Goal: Task Accomplishment & Management: Use online tool/utility

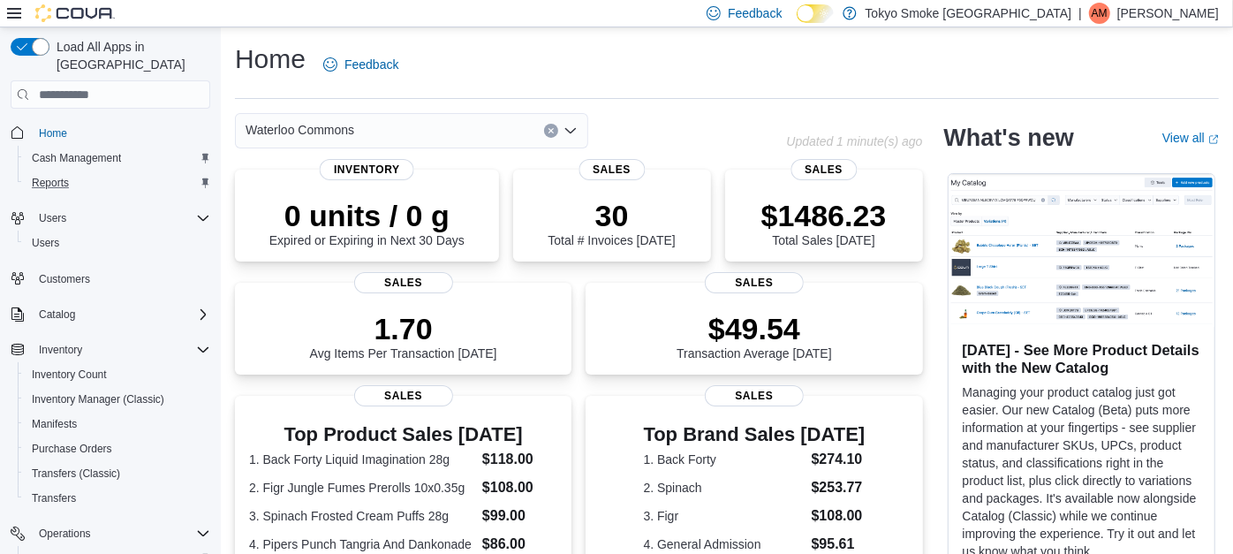
click at [80, 172] on div "Reports" at bounding box center [117, 182] width 185 height 21
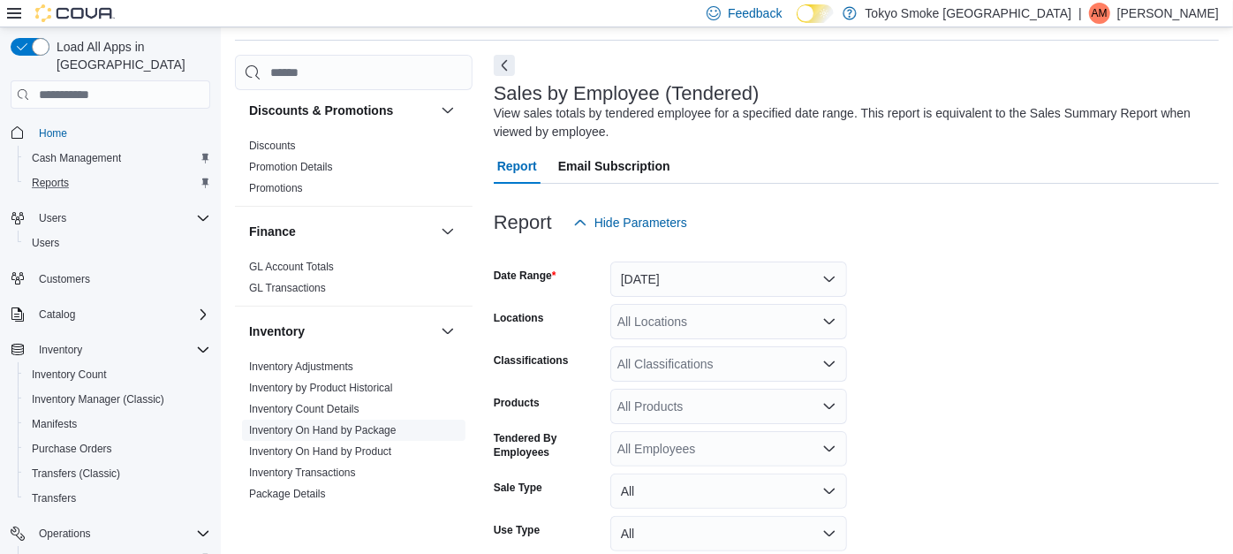
scroll to position [235, 0]
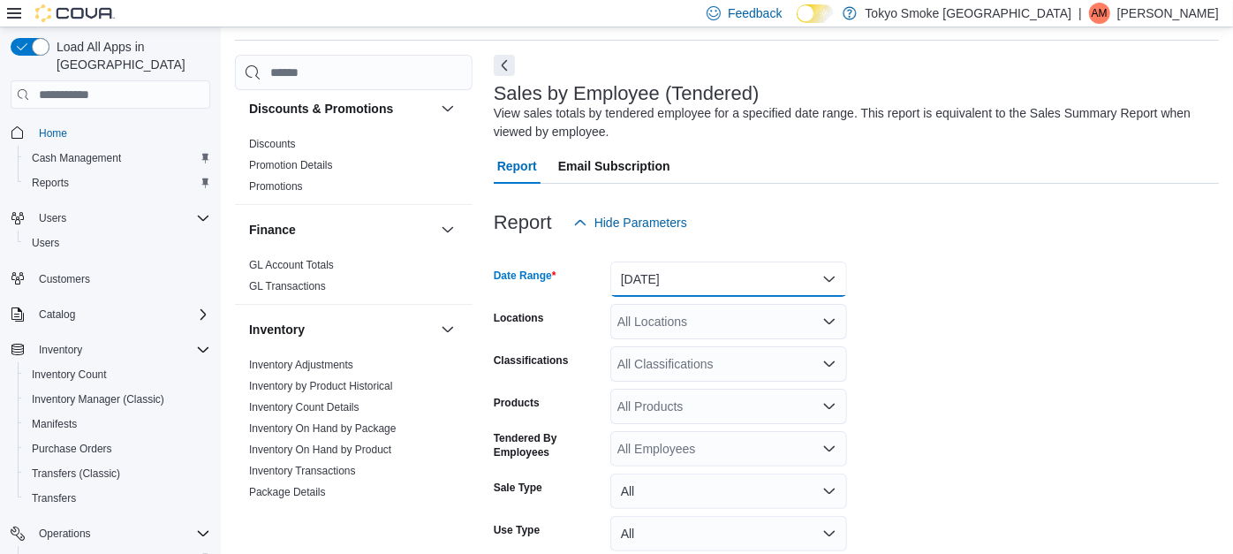
click at [692, 283] on button "[DATE]" at bounding box center [728, 278] width 237 height 35
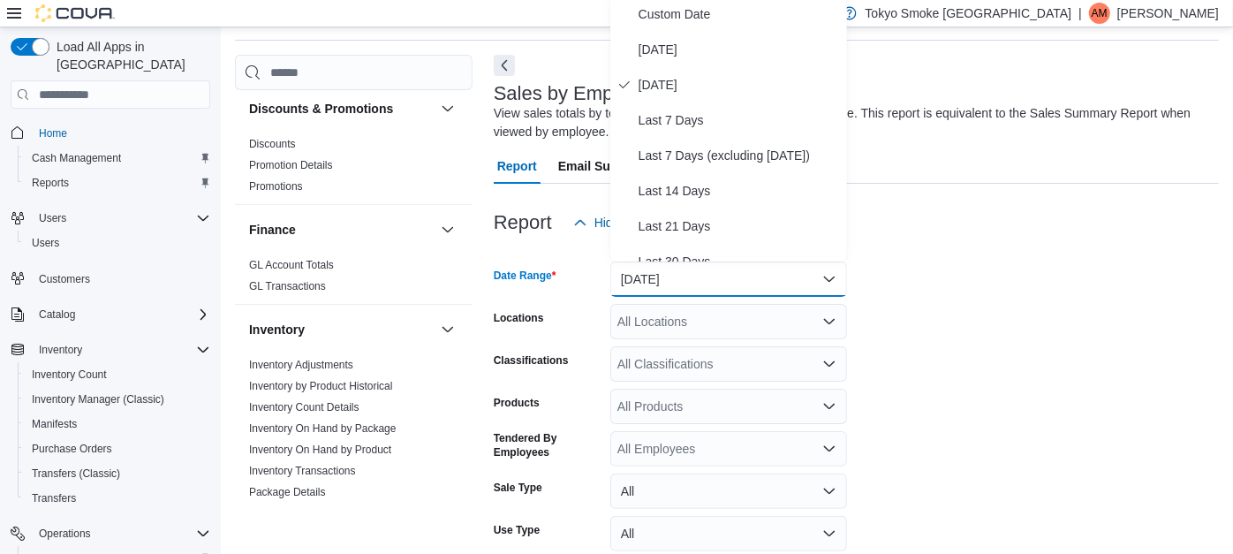
scroll to position [55, 0]
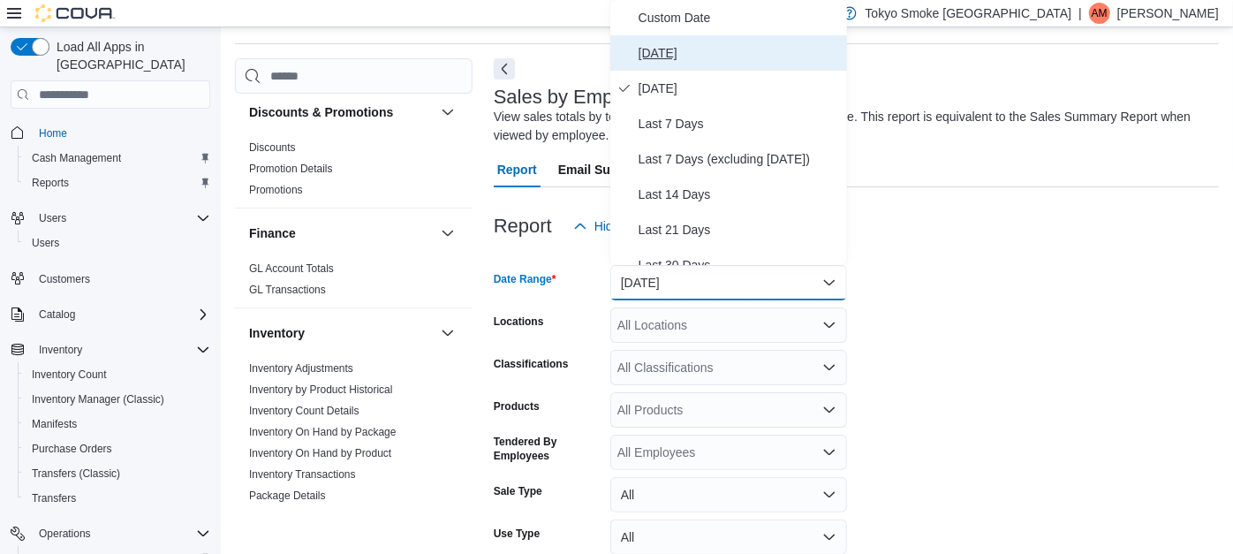
click at [684, 64] on button "[DATE]" at bounding box center [728, 52] width 237 height 35
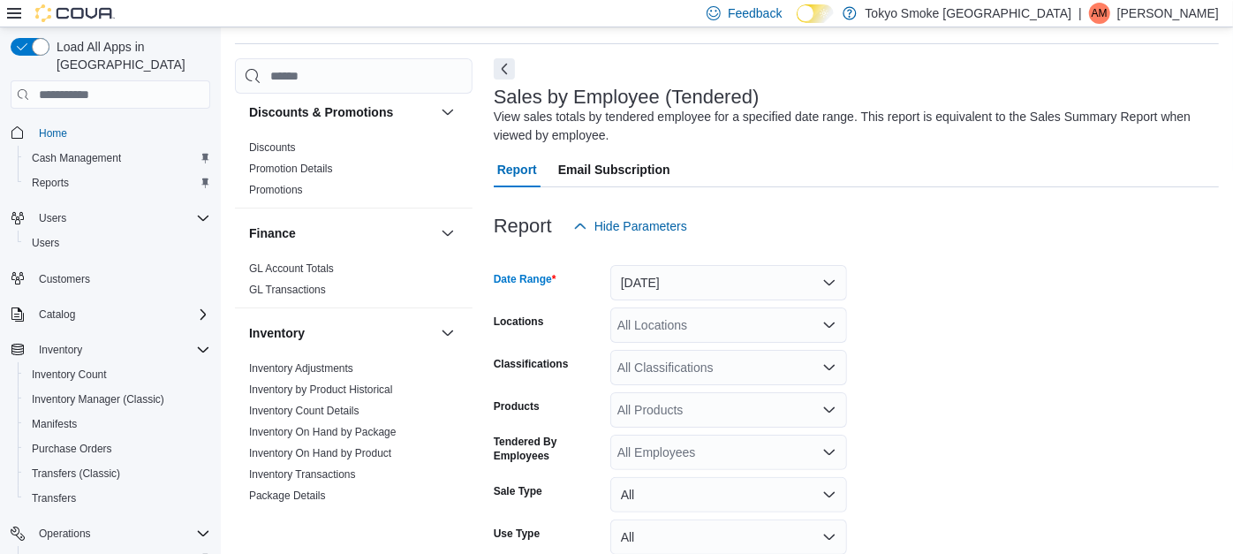
click at [678, 318] on div "All Locations" at bounding box center [728, 324] width 237 height 35
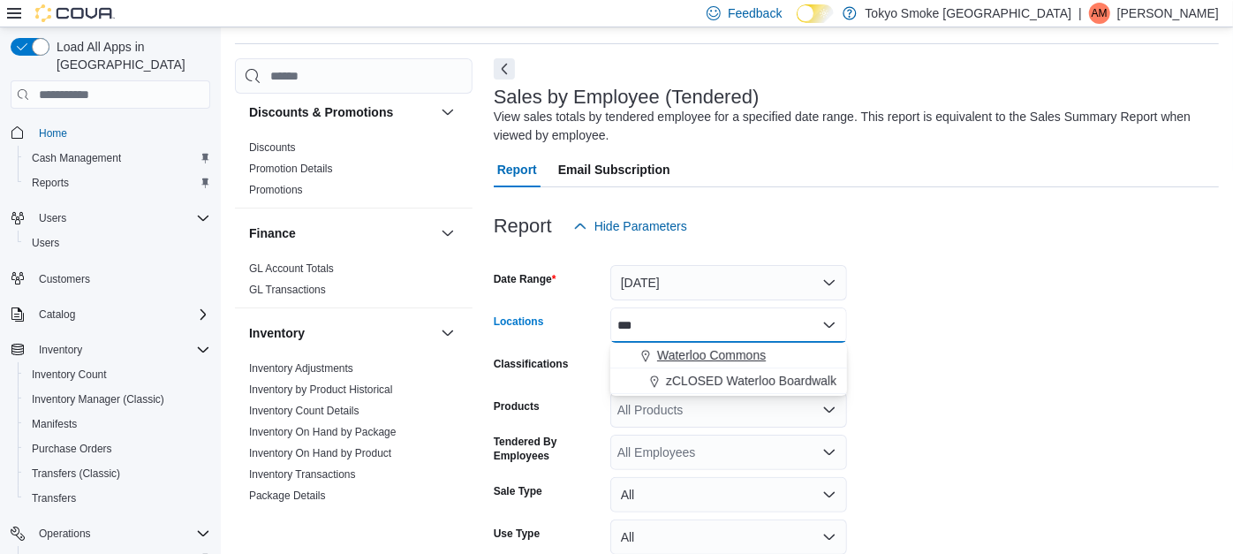
type input "***"
click at [694, 363] on span "Waterloo Commons" at bounding box center [711, 355] width 109 height 18
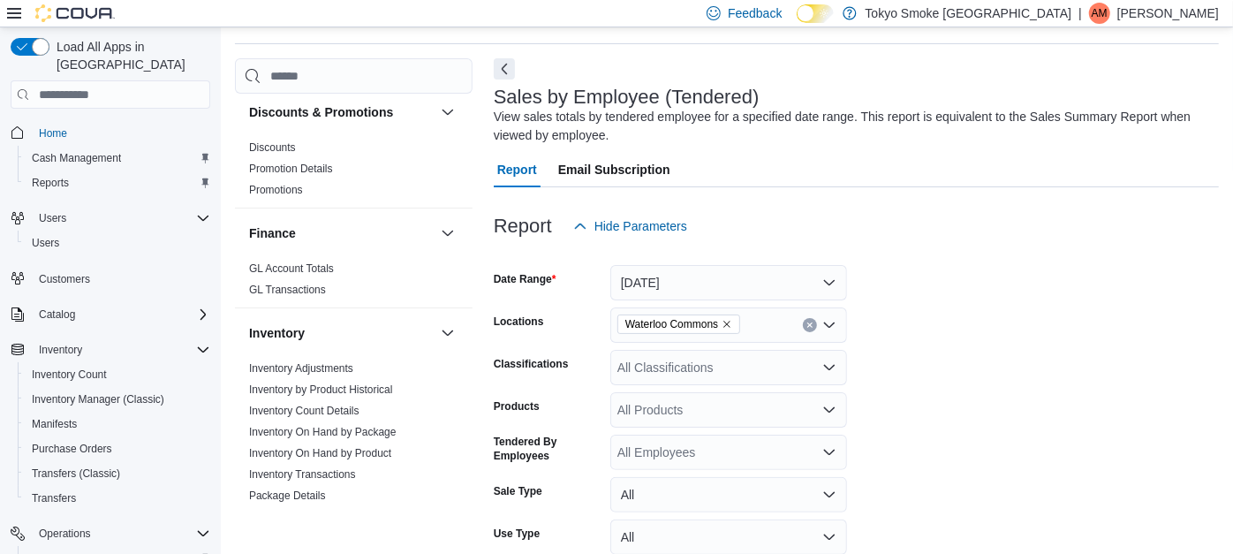
click at [899, 350] on form "Date Range [DATE] Locations [GEOGRAPHIC_DATA] Commons Classifications All Class…" at bounding box center [856, 445] width 725 height 403
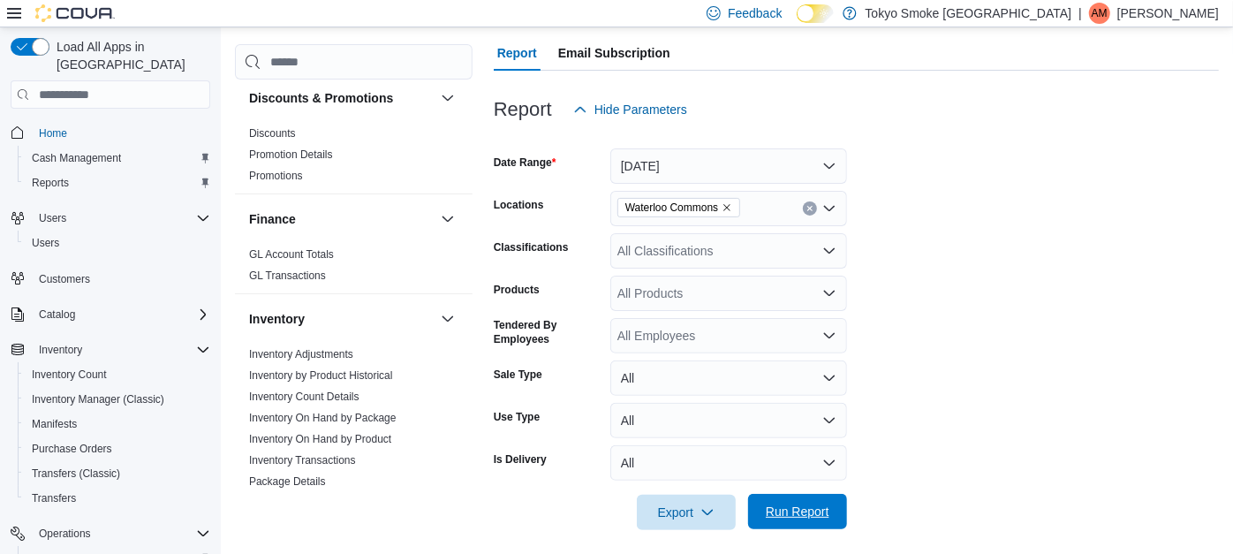
click at [828, 507] on span "Run Report" at bounding box center [798, 512] width 64 height 18
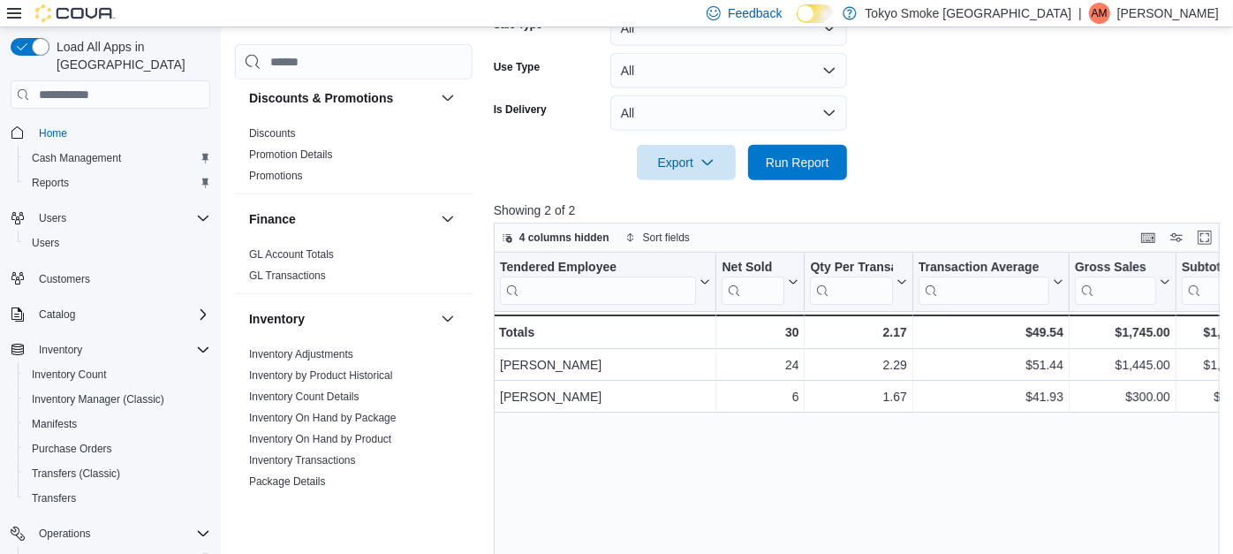
scroll to position [522, 0]
click at [795, 172] on span "Run Report" at bounding box center [798, 160] width 78 height 35
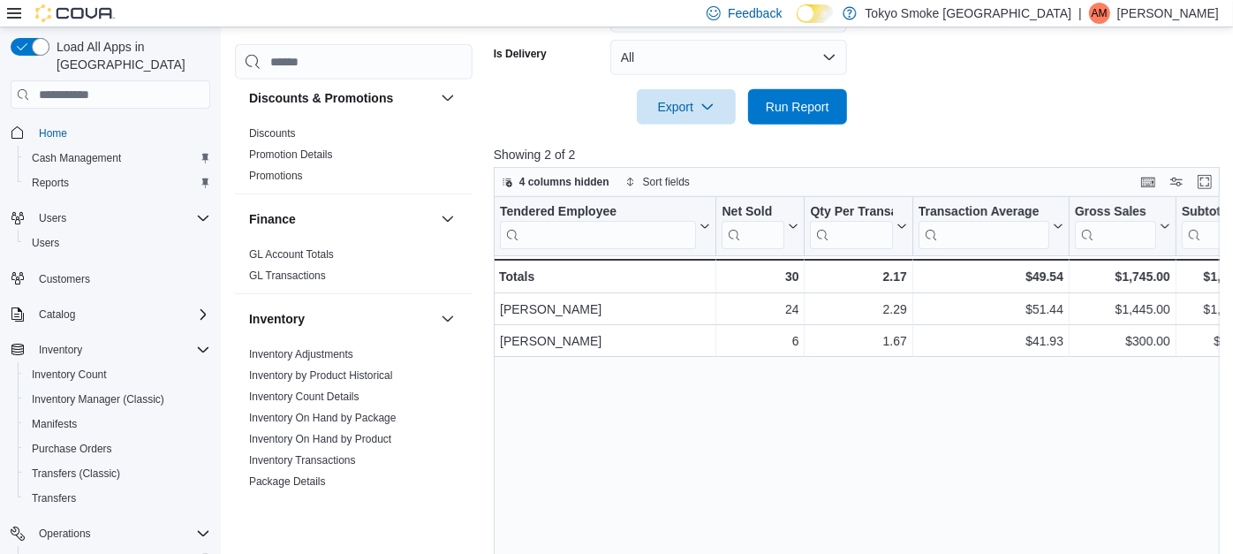
scroll to position [579, 0]
